Goal: Communication & Community: Answer question/provide support

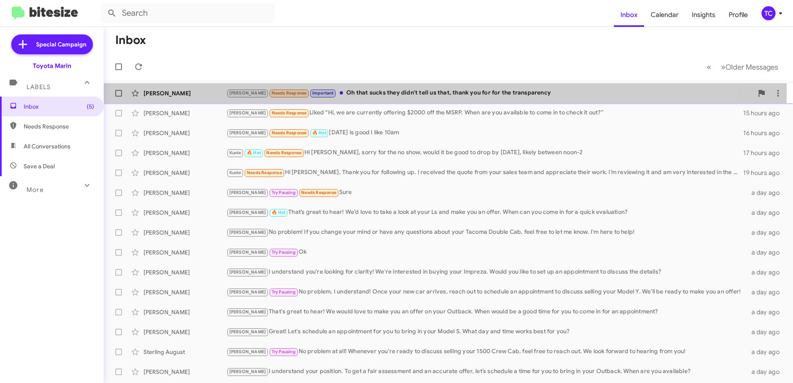
click at [393, 91] on div "[PERSON_NAME] Needs Response Important Oh that sucks they didn't tell us that, …" at bounding box center [489, 93] width 526 height 10
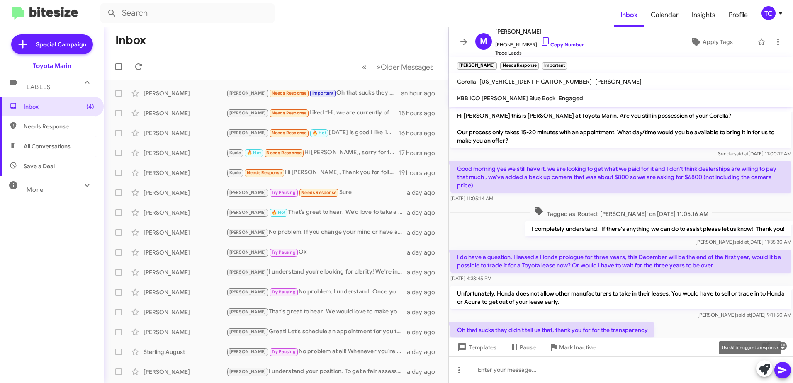
click at [762, 368] on icon at bounding box center [764, 370] width 12 height 12
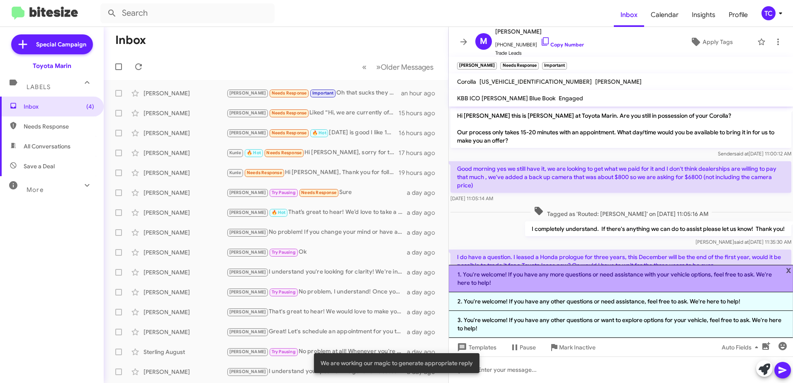
click at [527, 281] on li "1. You're welcome! If you have any more questions or need assistance with your …" at bounding box center [621, 278] width 344 height 27
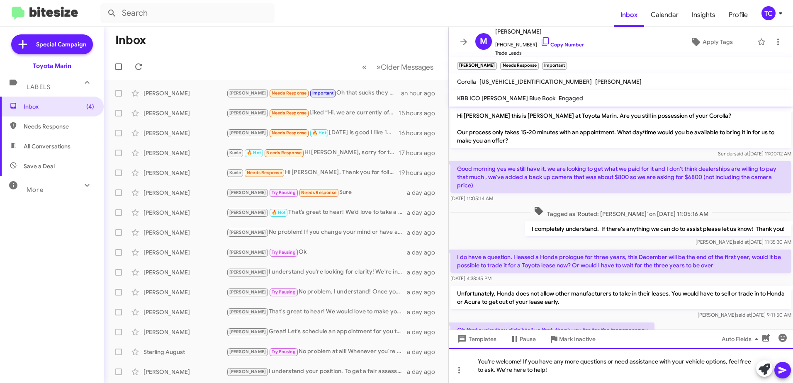
click at [519, 361] on div "You're welcome! If you have any more questions or need assistance with your veh…" at bounding box center [621, 365] width 344 height 35
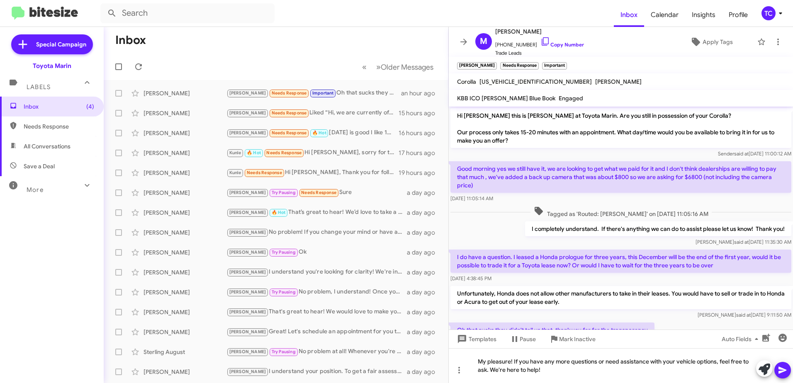
click at [779, 368] on icon at bounding box center [782, 370] width 8 height 7
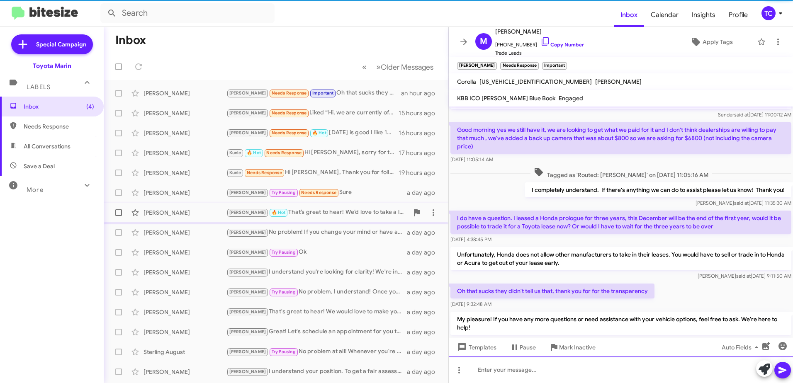
scroll to position [64, 0]
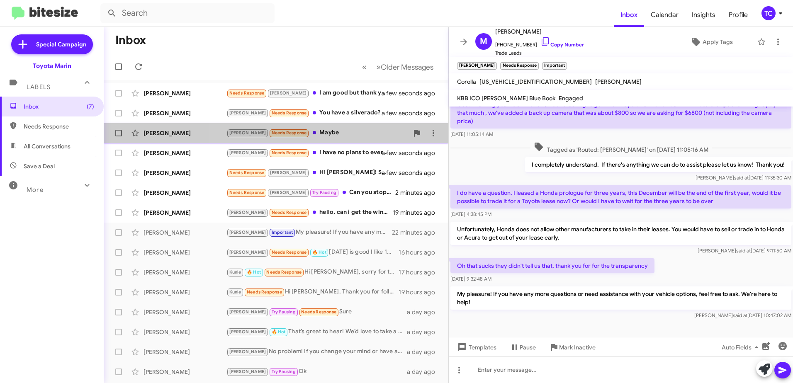
click at [312, 132] on div "[PERSON_NAME] Needs Response Maybe" at bounding box center [317, 133] width 182 height 10
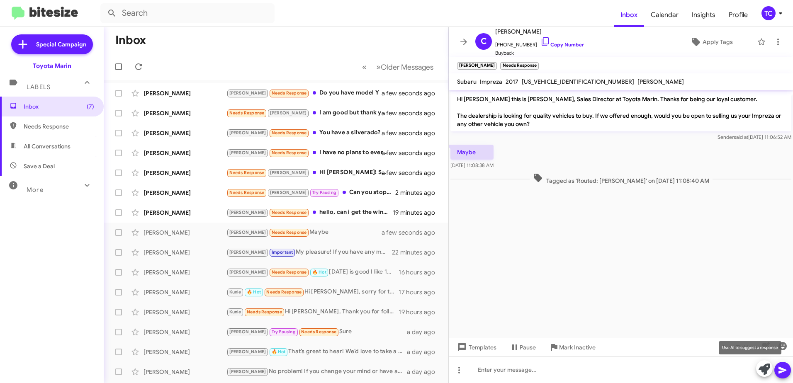
click at [764, 369] on icon at bounding box center [764, 370] width 12 height 12
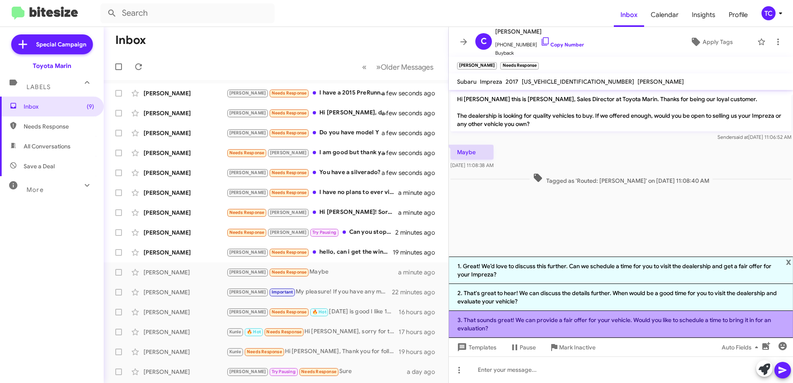
click at [601, 328] on li "3. That sounds great! We can provide a fair offer for your vehicle. Would you l…" at bounding box center [621, 324] width 344 height 27
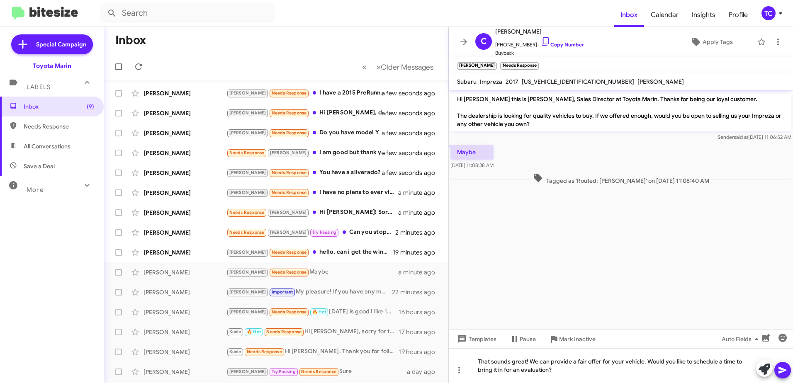
click at [786, 372] on icon at bounding box center [782, 370] width 10 height 10
